Goal: Information Seeking & Learning: Learn about a topic

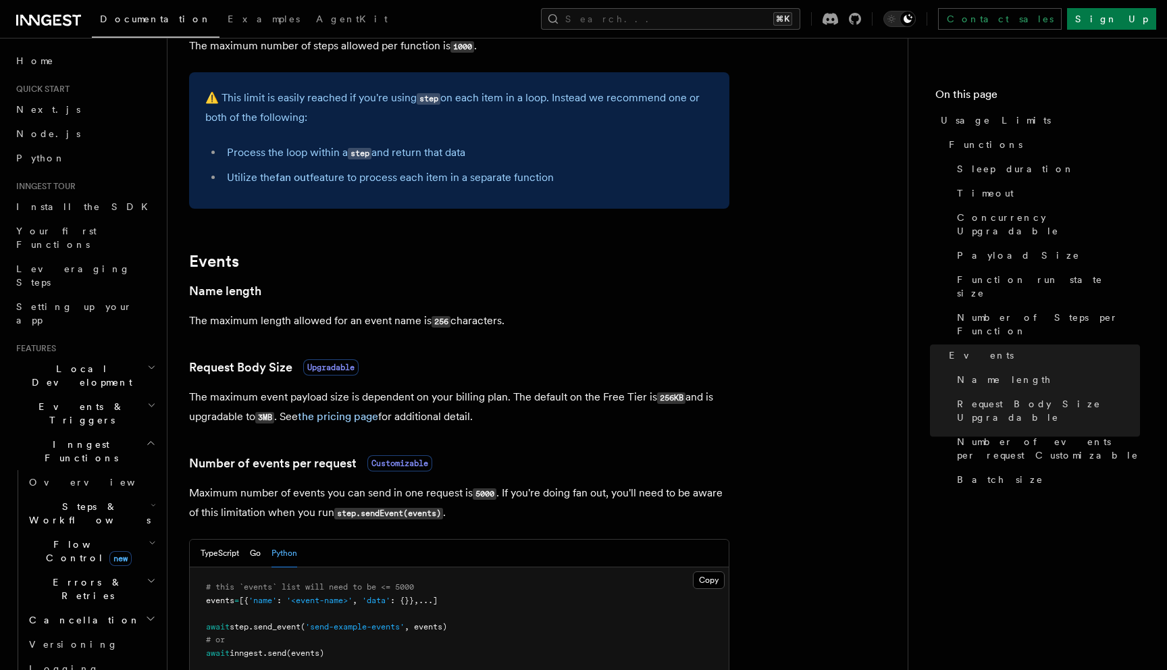
scroll to position [644, 0]
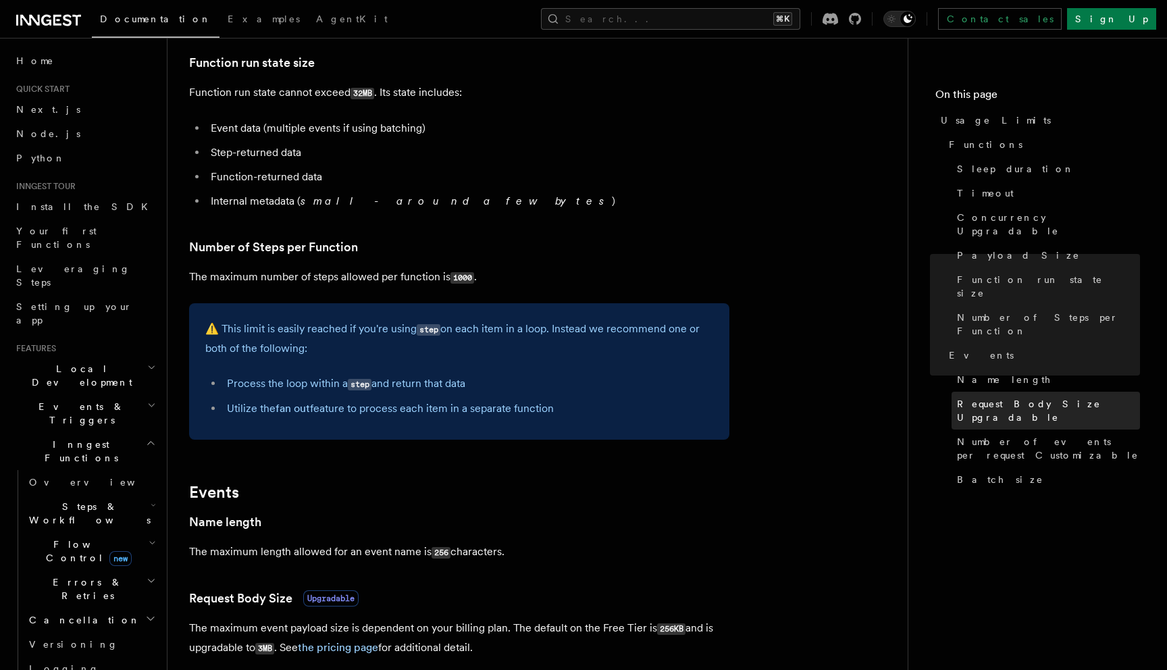
click at [967, 392] on link "Request Body Size Upgradable" at bounding box center [1046, 411] width 188 height 38
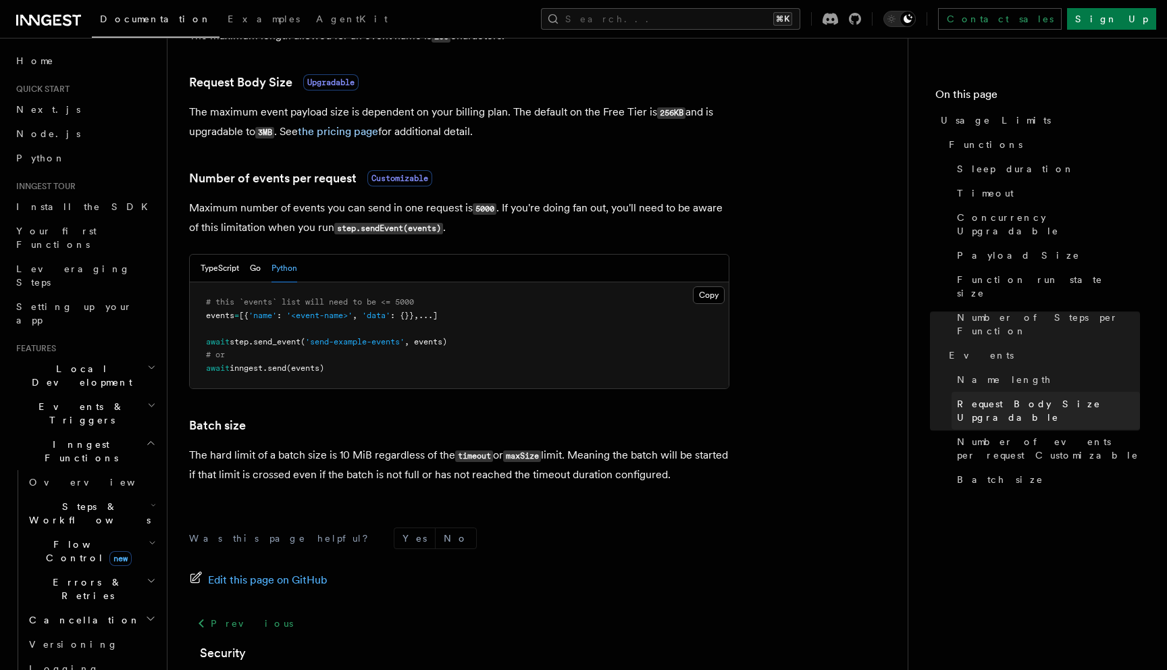
scroll to position [1171, 0]
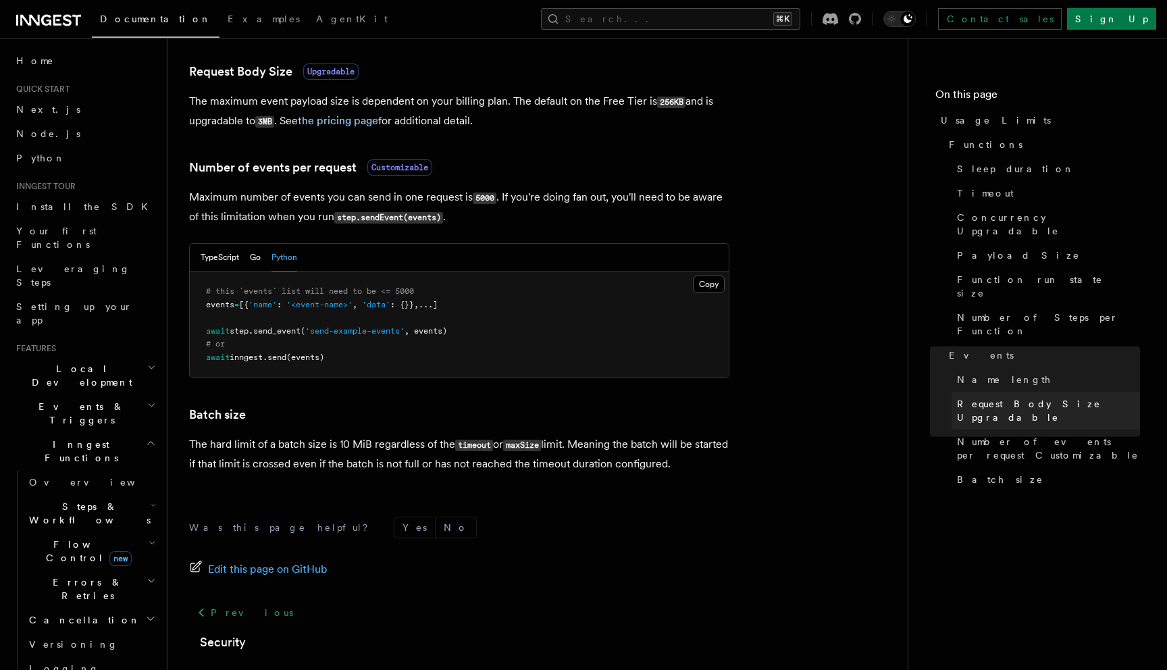
click at [966, 392] on link "Request Body Size Upgradable" at bounding box center [1046, 411] width 188 height 38
click at [344, 121] on link "the pricing page" at bounding box center [338, 120] width 80 height 13
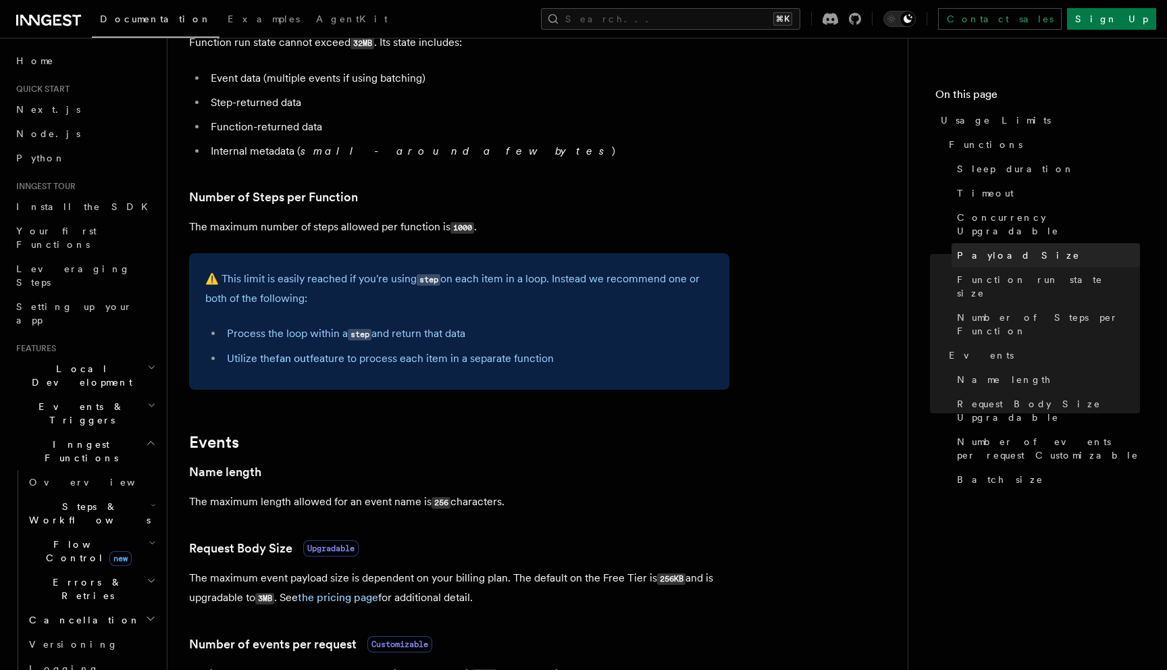
click at [992, 251] on link "Payload Size" at bounding box center [1046, 255] width 188 height 24
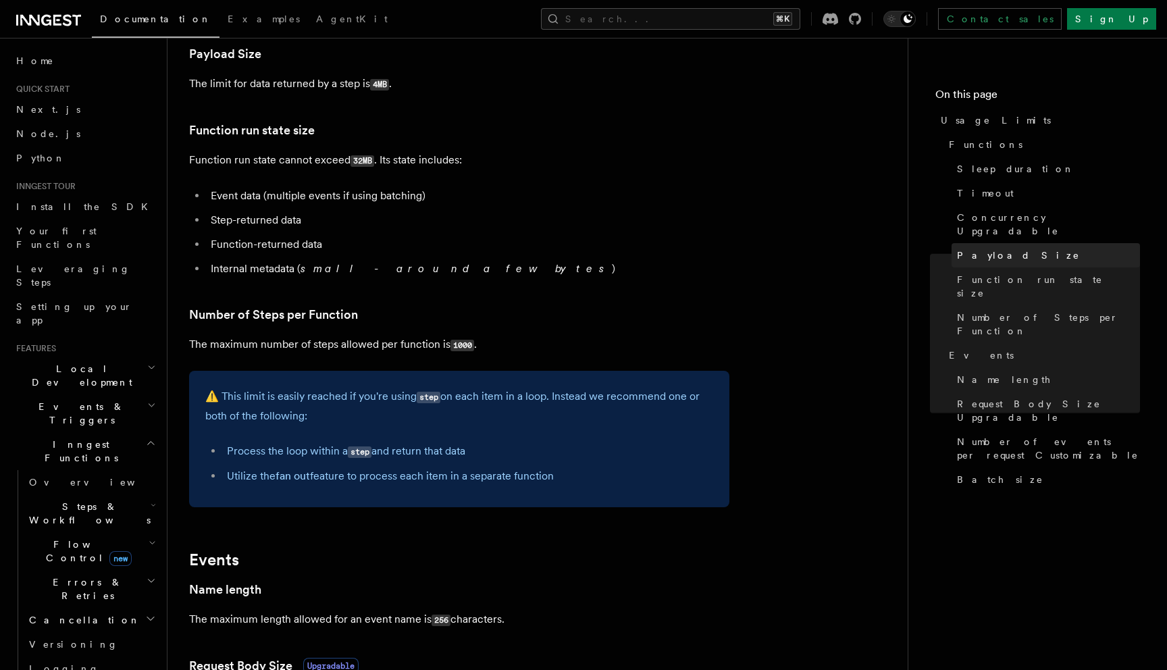
scroll to position [557, 0]
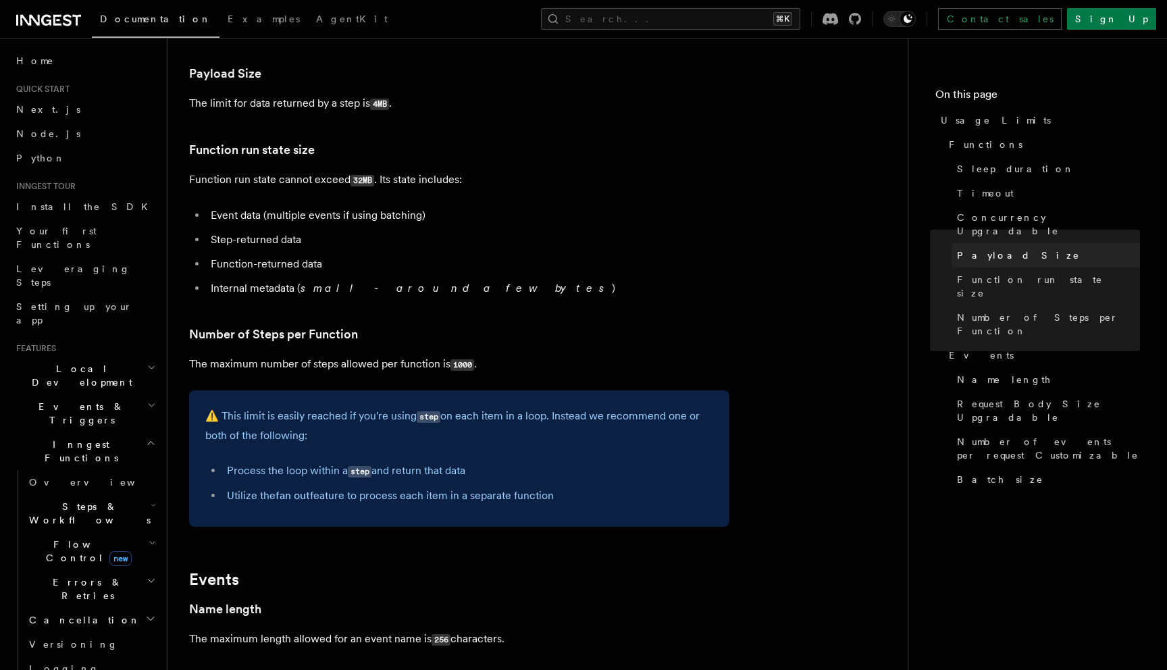
click at [991, 251] on link "Payload Size" at bounding box center [1046, 255] width 188 height 24
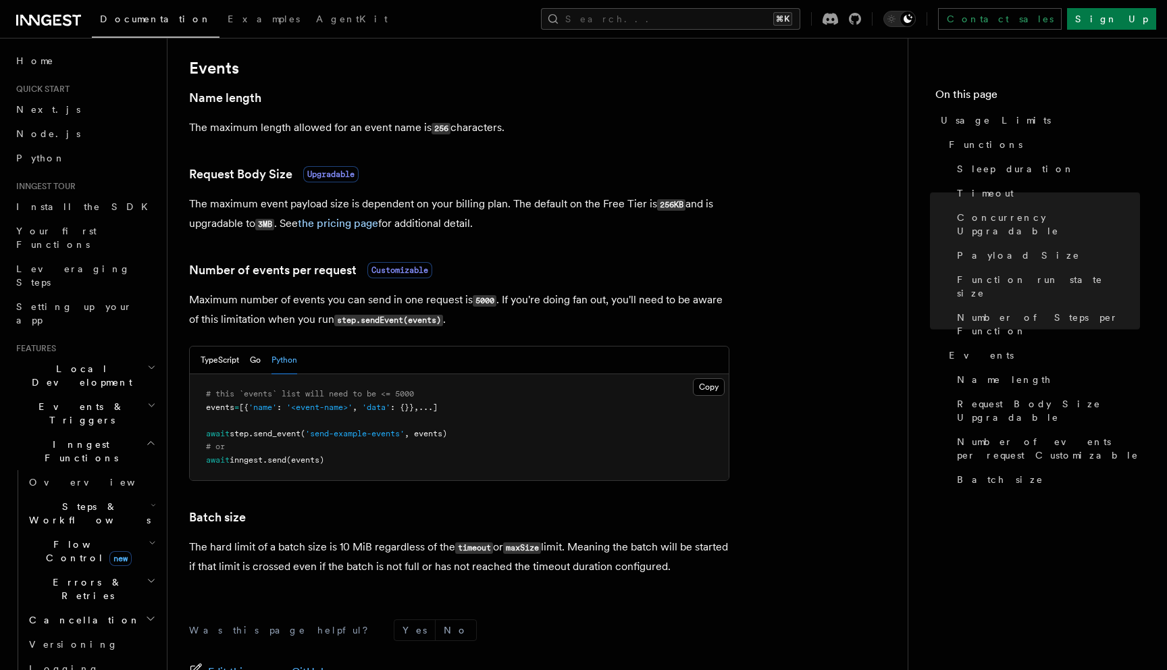
scroll to position [1247, 0]
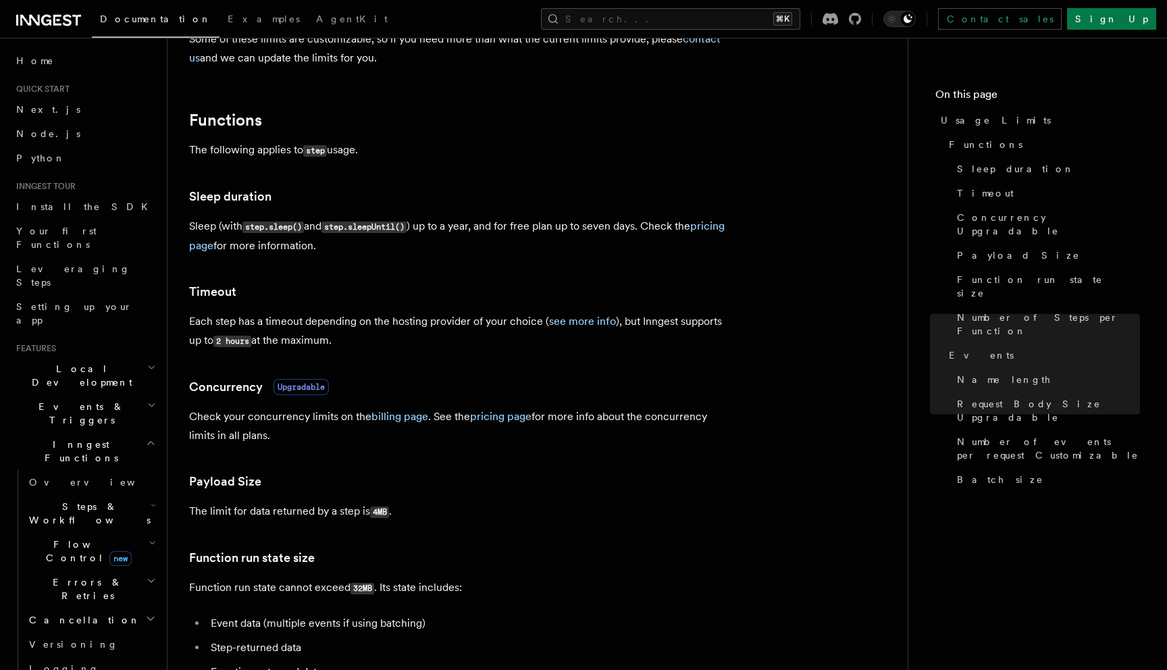
scroll to position [111, 0]
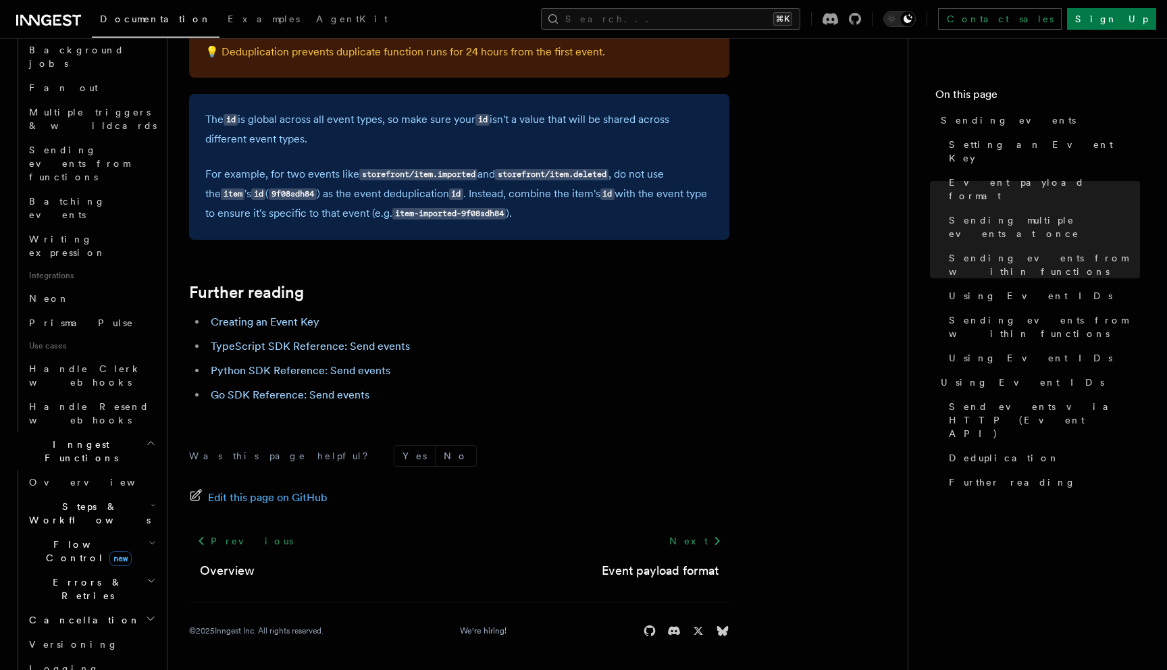
scroll to position [910, 0]
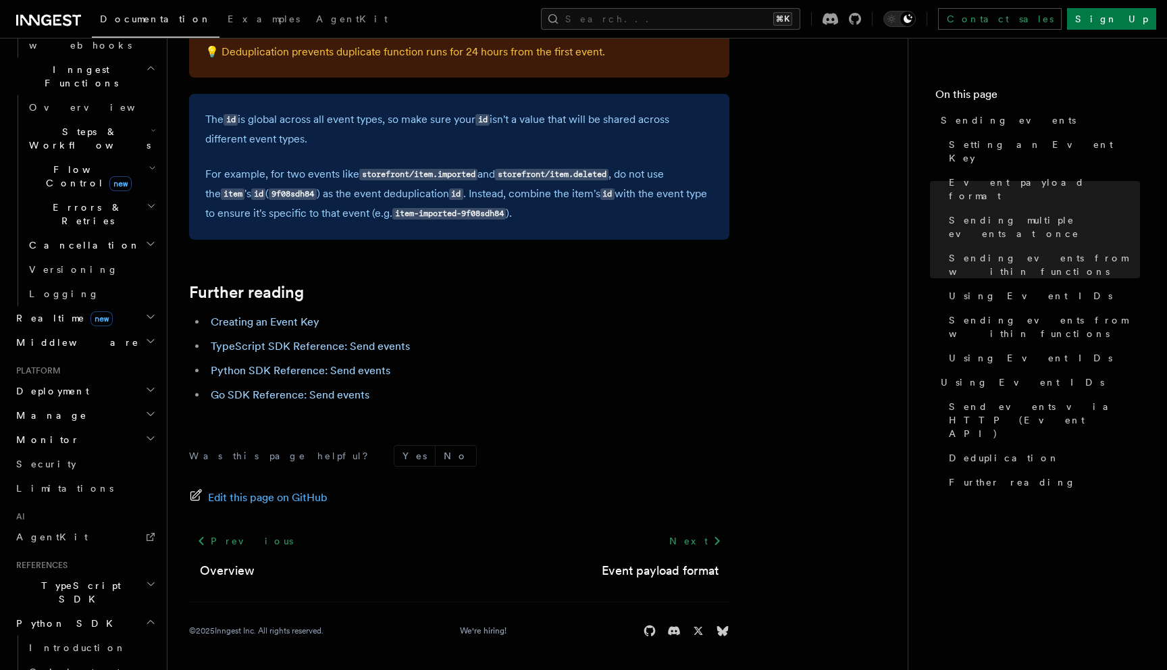
scroll to position [1052, 0]
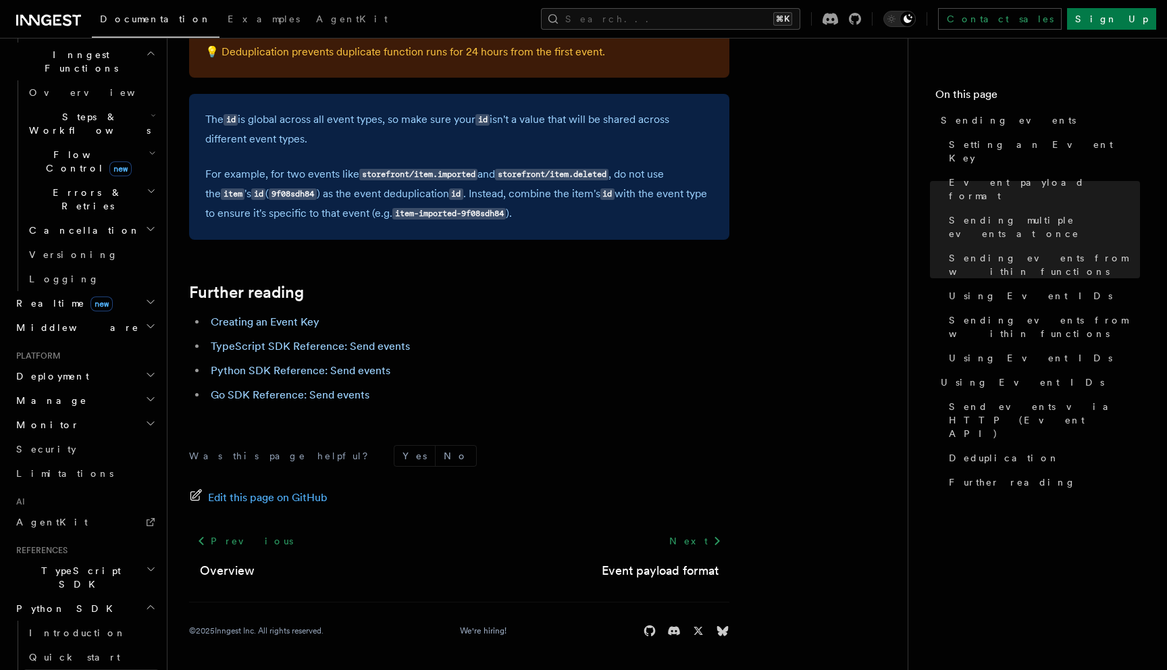
click at [93, 669] on link "Inngest Client" at bounding box center [91, 681] width 135 height 24
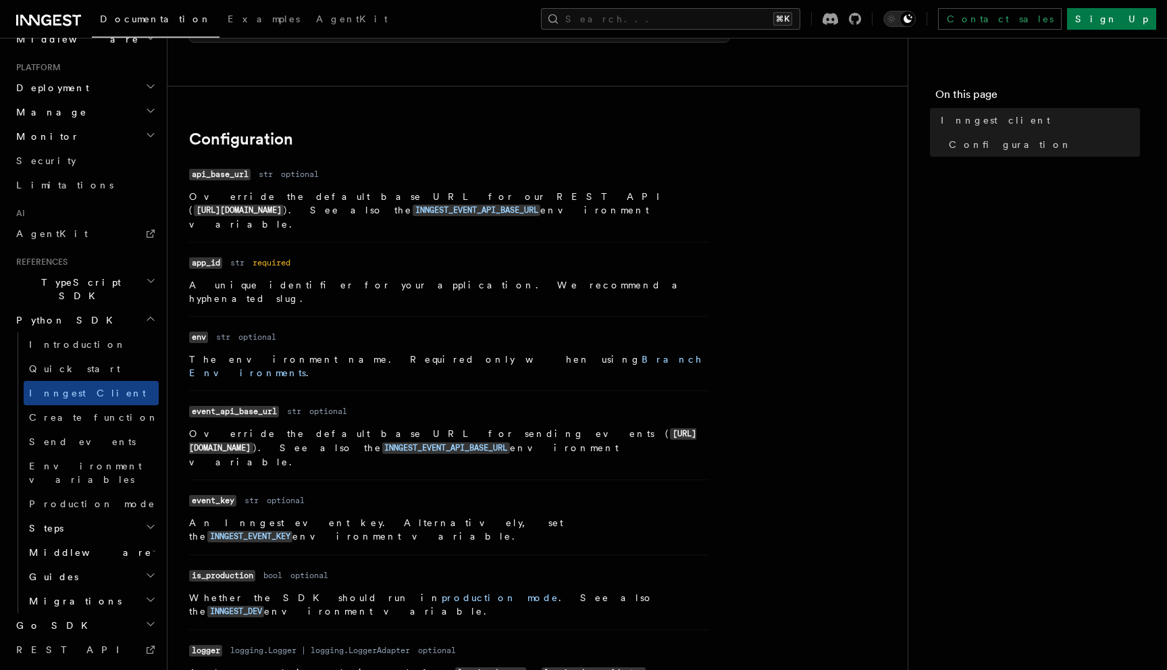
scroll to position [329, 0]
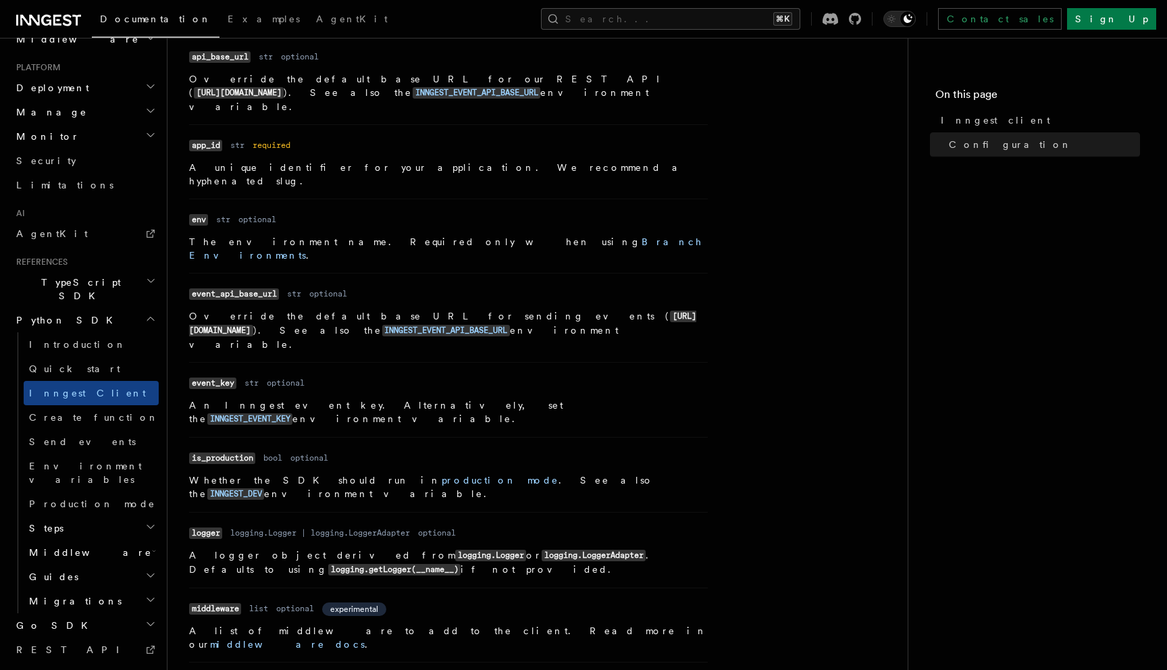
click at [81, 662] on h2 "System events" at bounding box center [85, 674] width 148 height 24
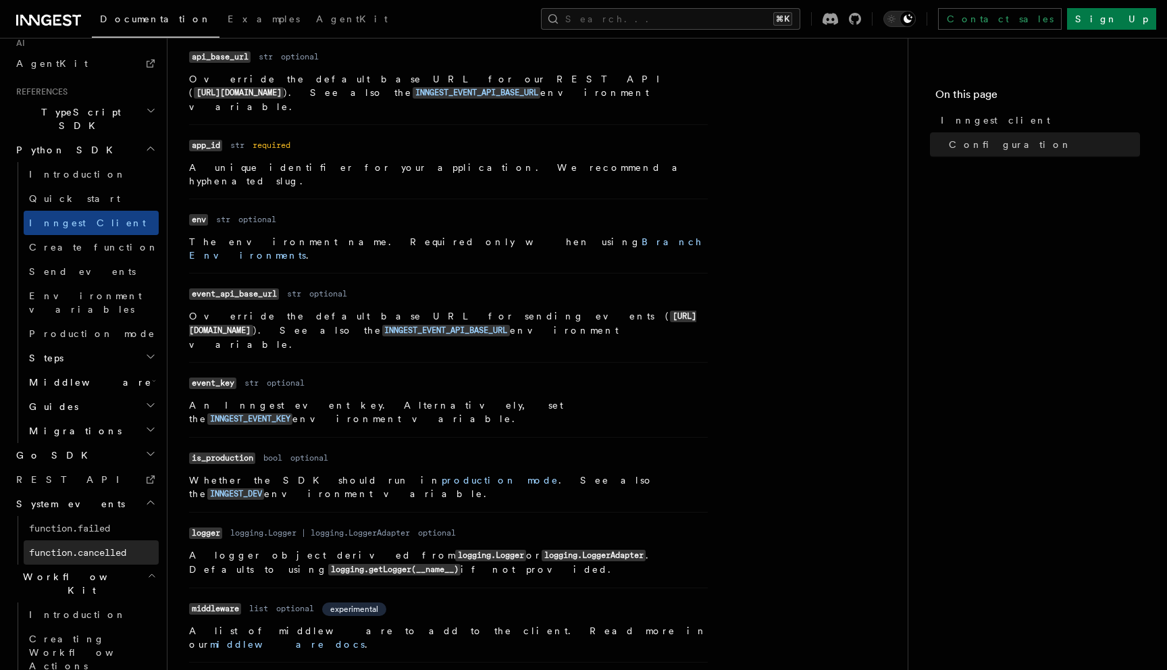
click at [96, 547] on span "function.cancelled" at bounding box center [77, 552] width 97 height 11
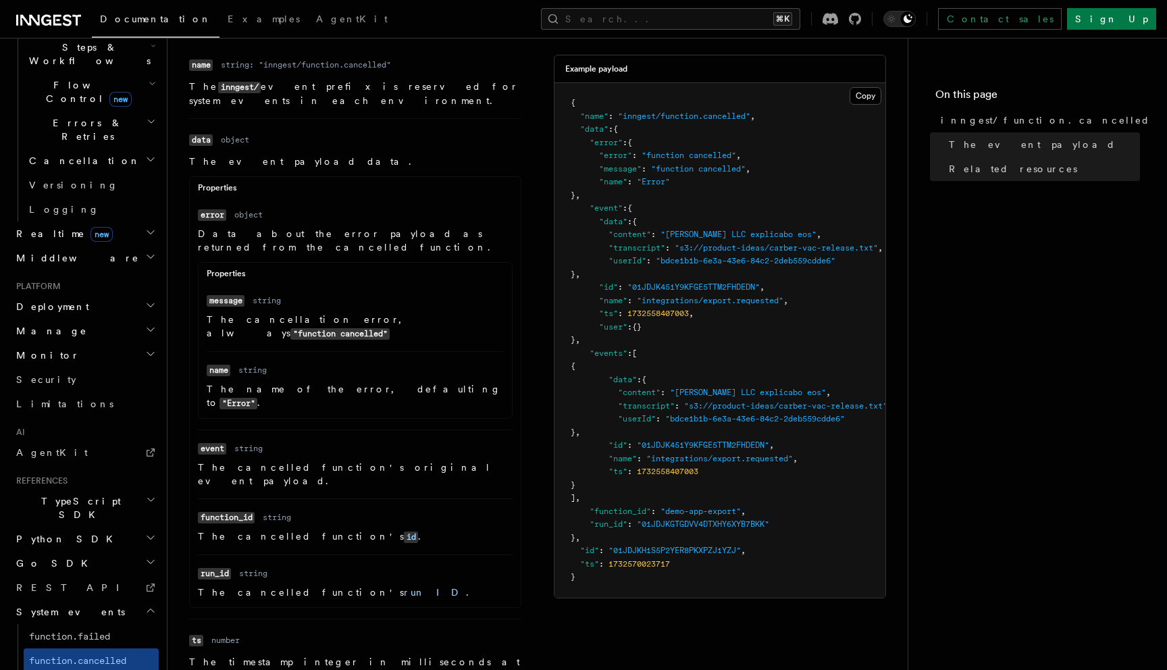
scroll to position [144, 0]
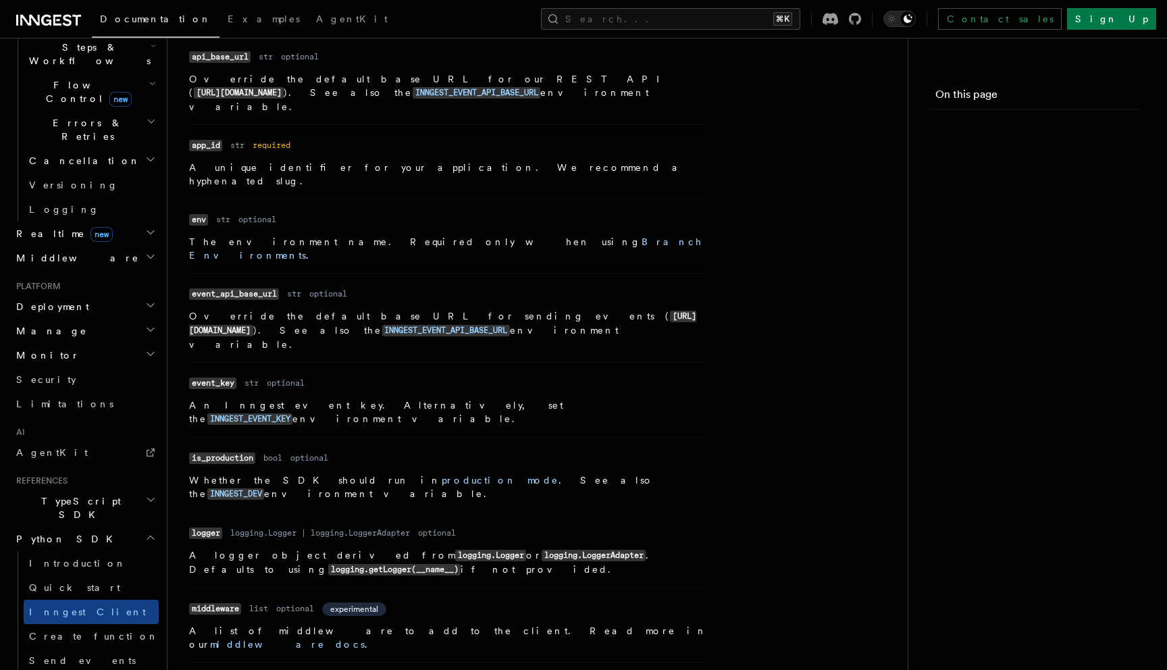
scroll to position [678, 0]
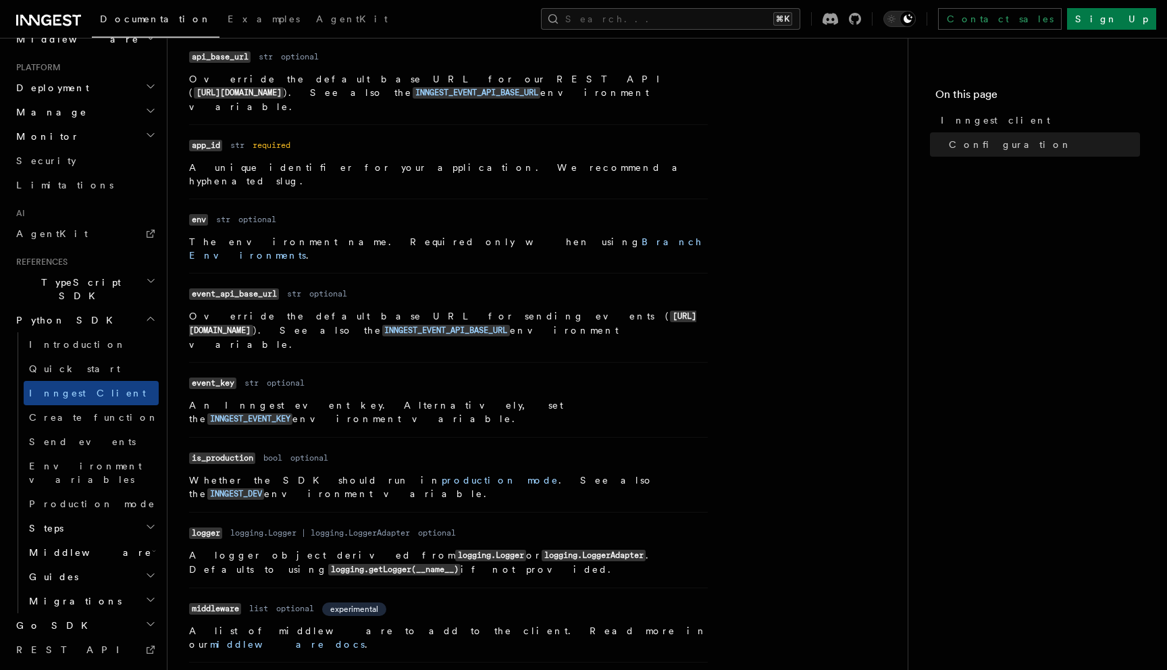
scroll to position [848, 0]
